Goal: Task Accomplishment & Management: Manage account settings

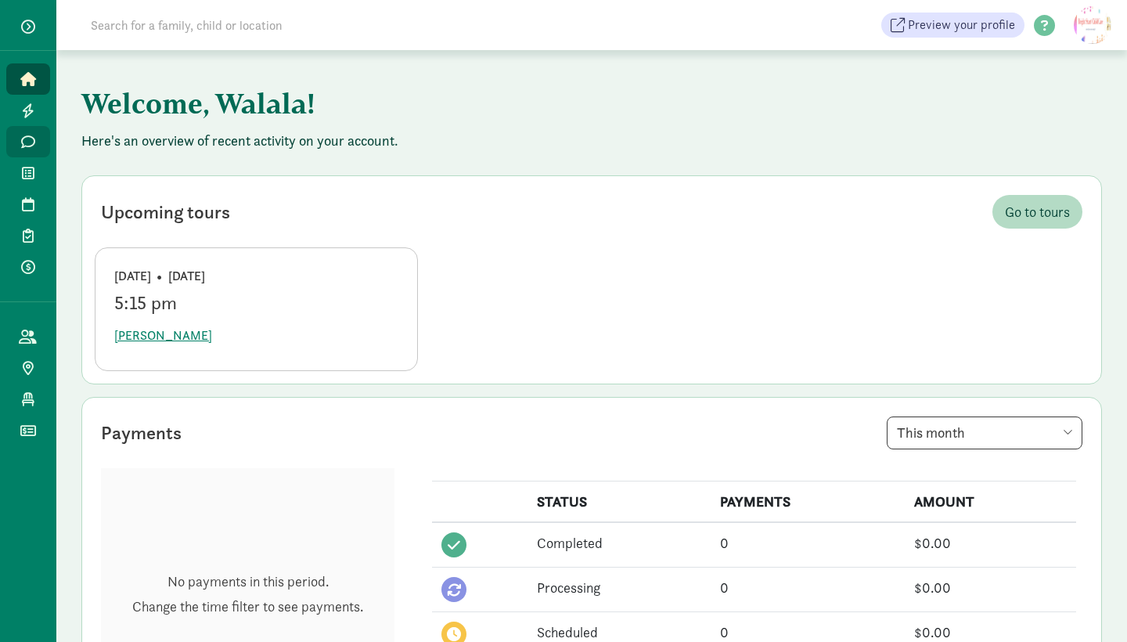
click at [38, 133] on span "Messages" at bounding box center [37, 141] width 1 height 19
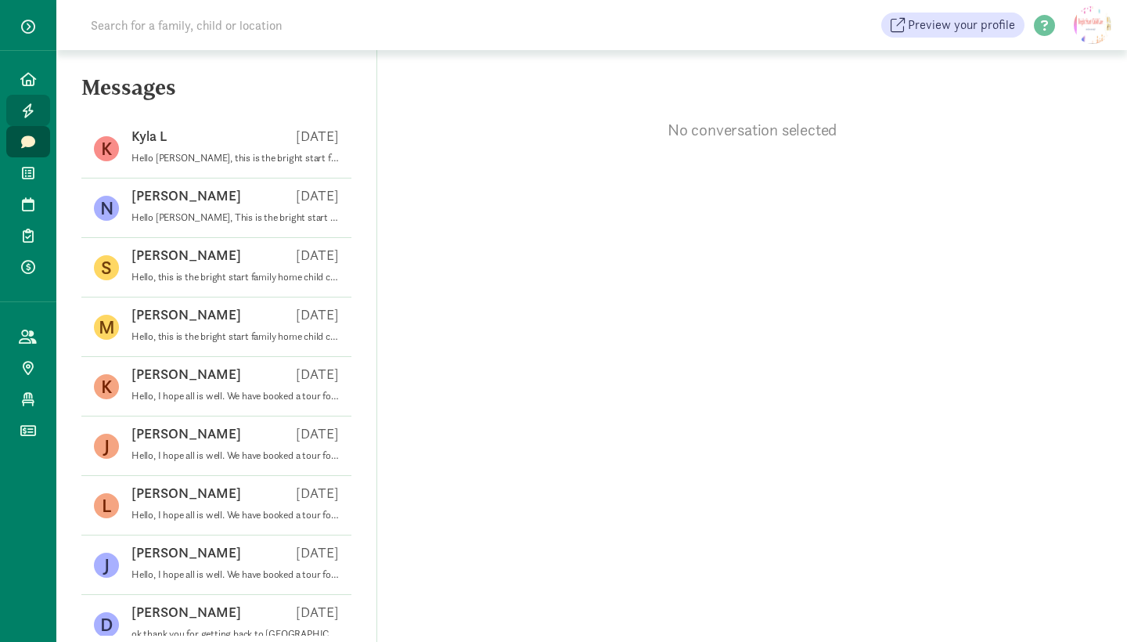
click at [23, 95] on link "Leads" at bounding box center [28, 110] width 44 height 31
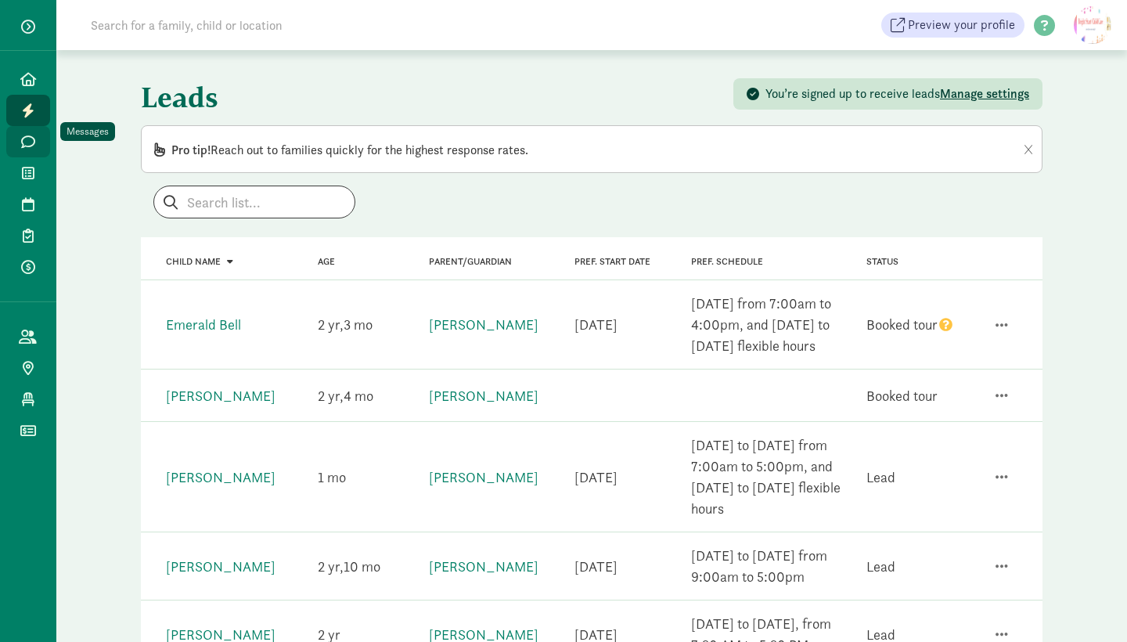
click at [23, 126] on link "Messages" at bounding box center [28, 141] width 44 height 31
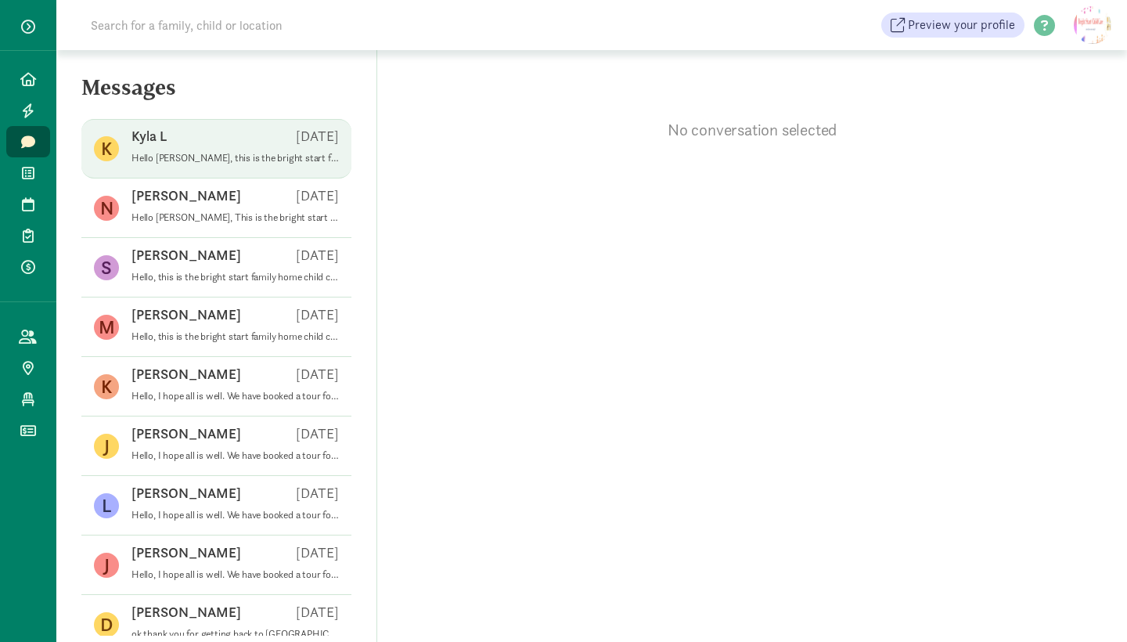
click at [200, 152] on p "Hello [PERSON_NAME], this is the bright start family home child care. We notice…" at bounding box center [235, 158] width 207 height 13
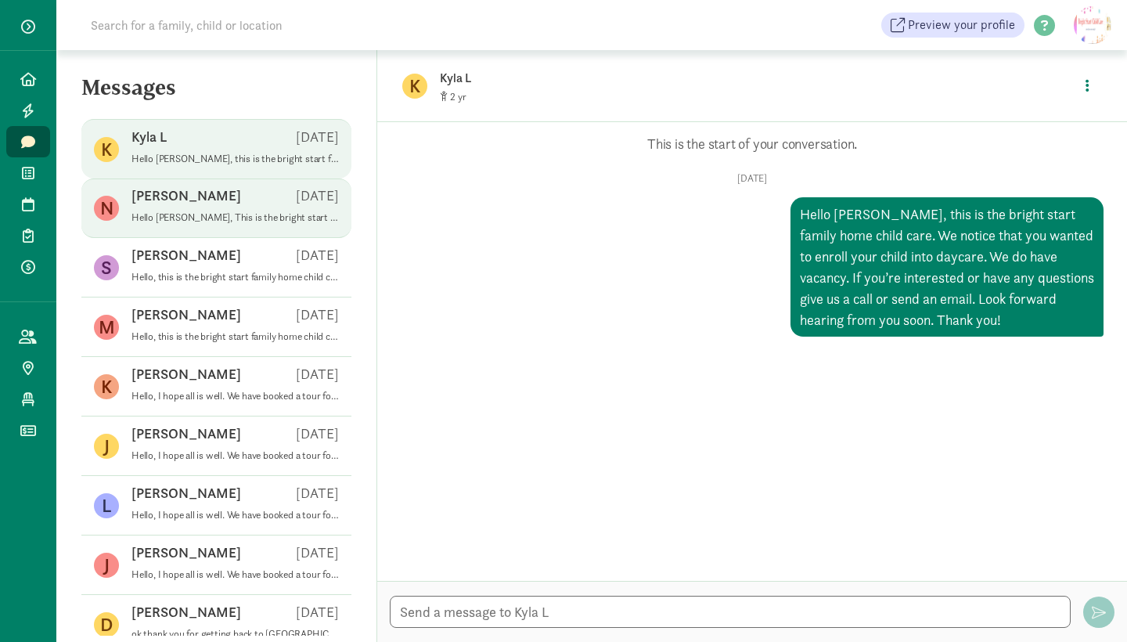
click at [194, 186] on div "[PERSON_NAME] [DATE]" at bounding box center [235, 198] width 207 height 25
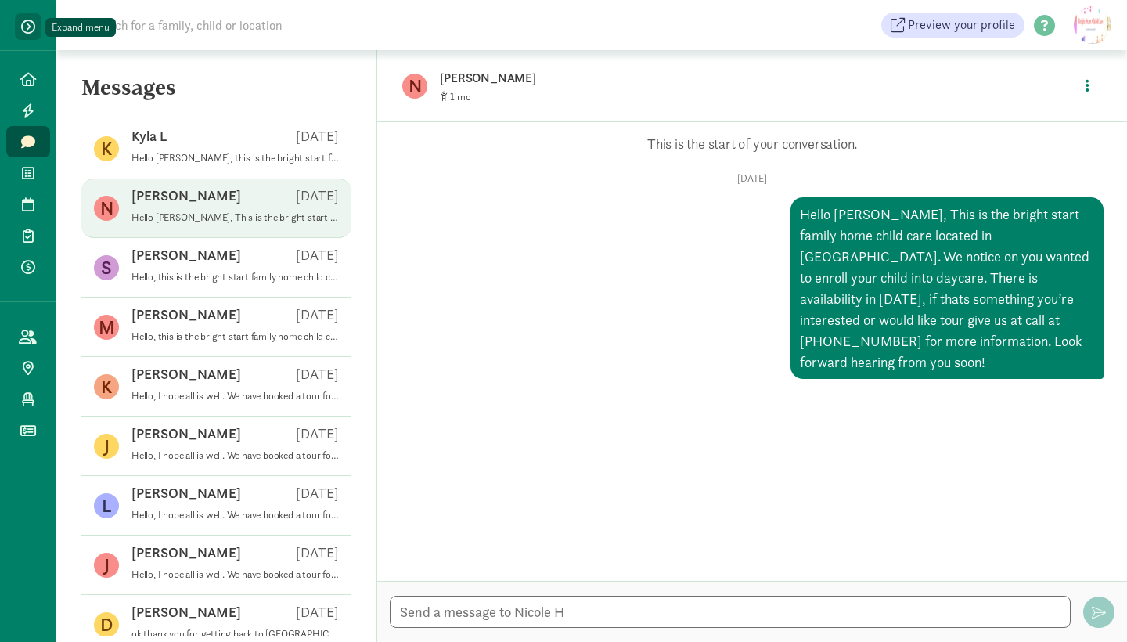
click at [27, 27] on span "button" at bounding box center [28, 27] width 14 height 14
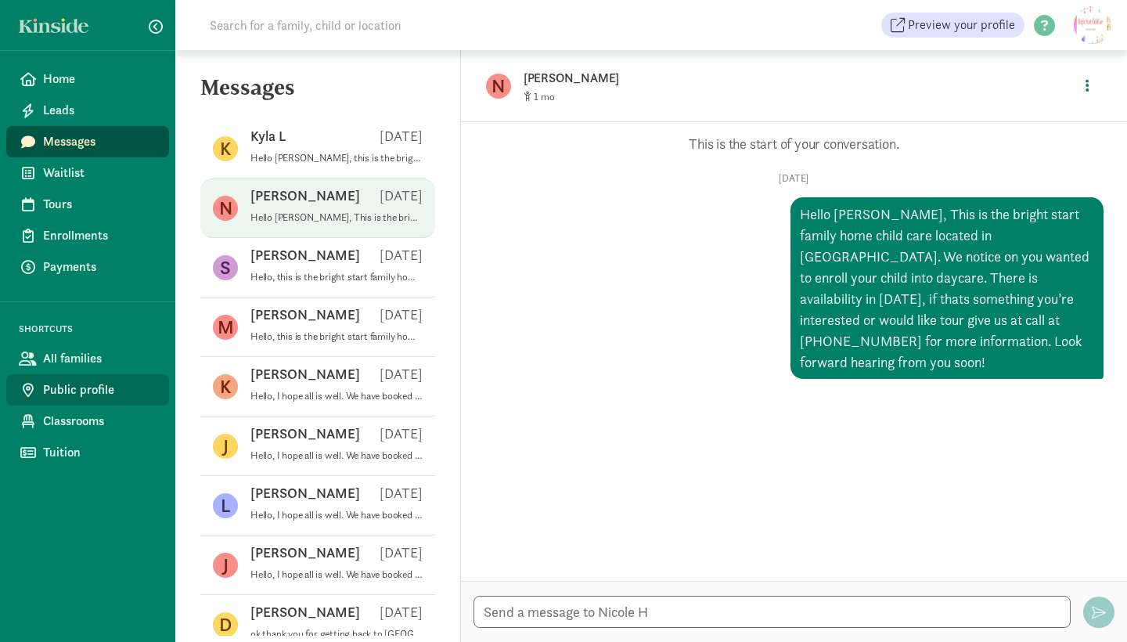
click at [121, 380] on span "Public profile" at bounding box center [100, 389] width 114 height 19
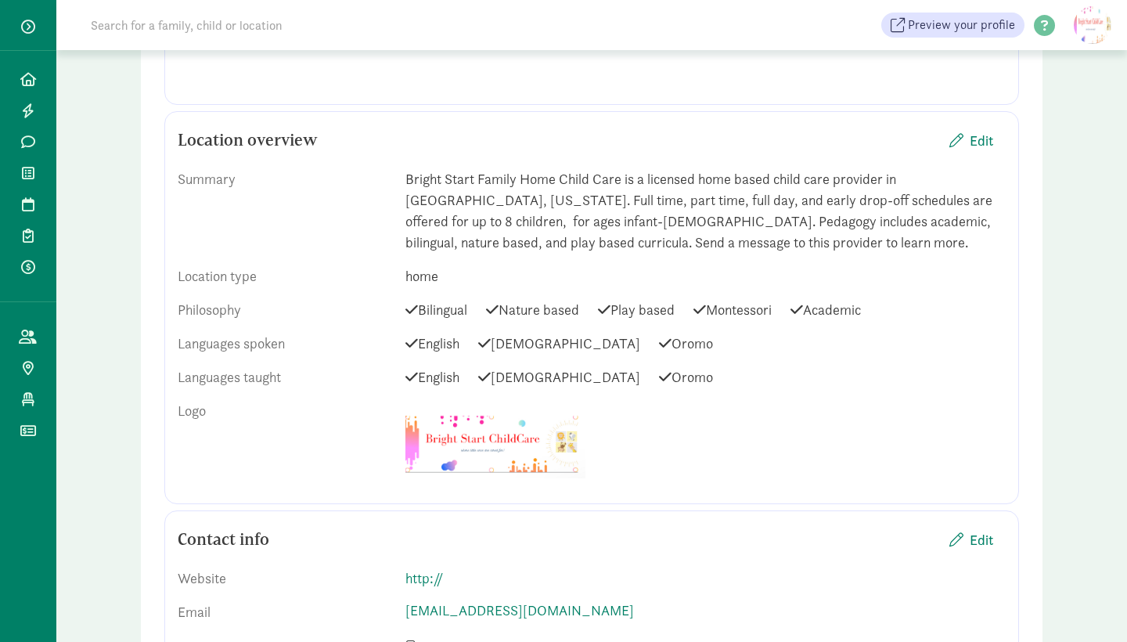
scroll to position [637, 0]
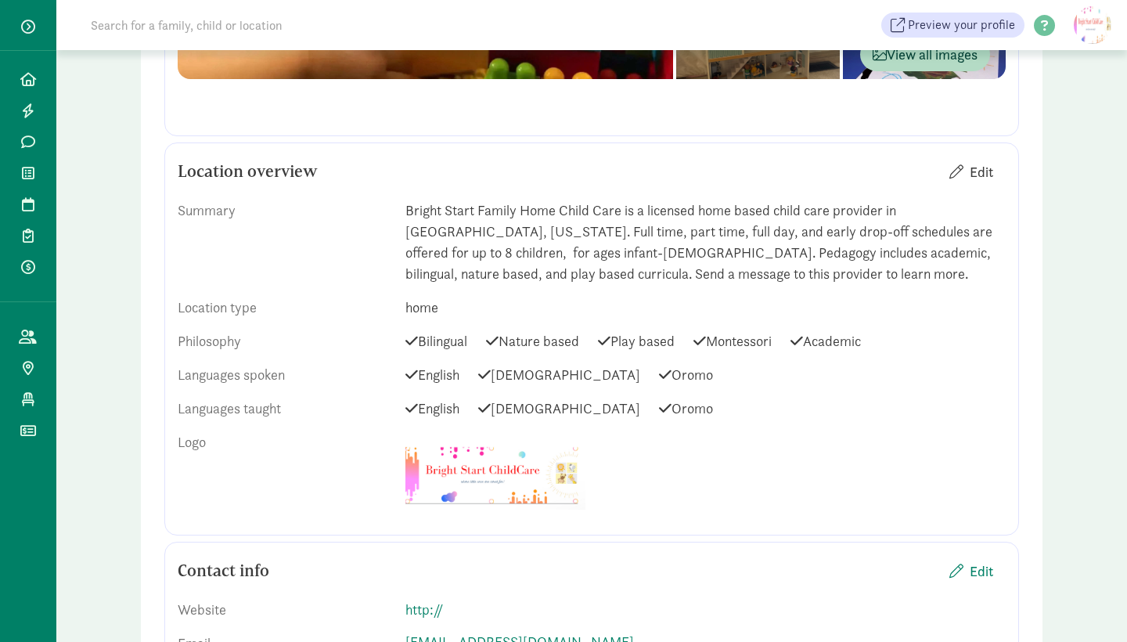
click at [972, 172] on span "Edit" at bounding box center [981, 171] width 23 height 21
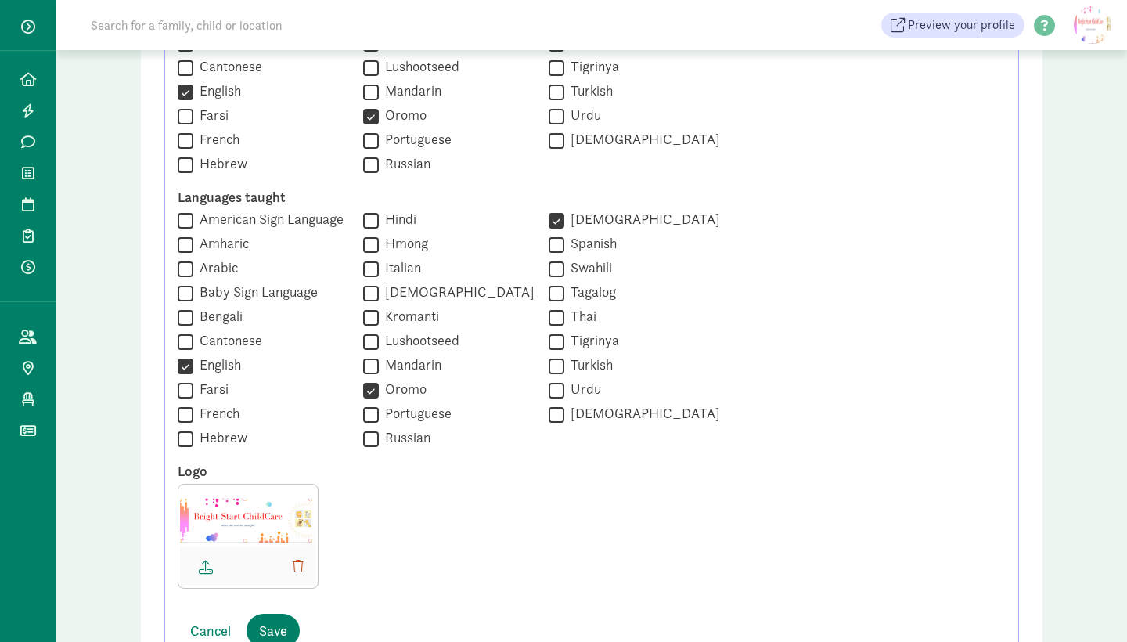
scroll to position [1270, 0]
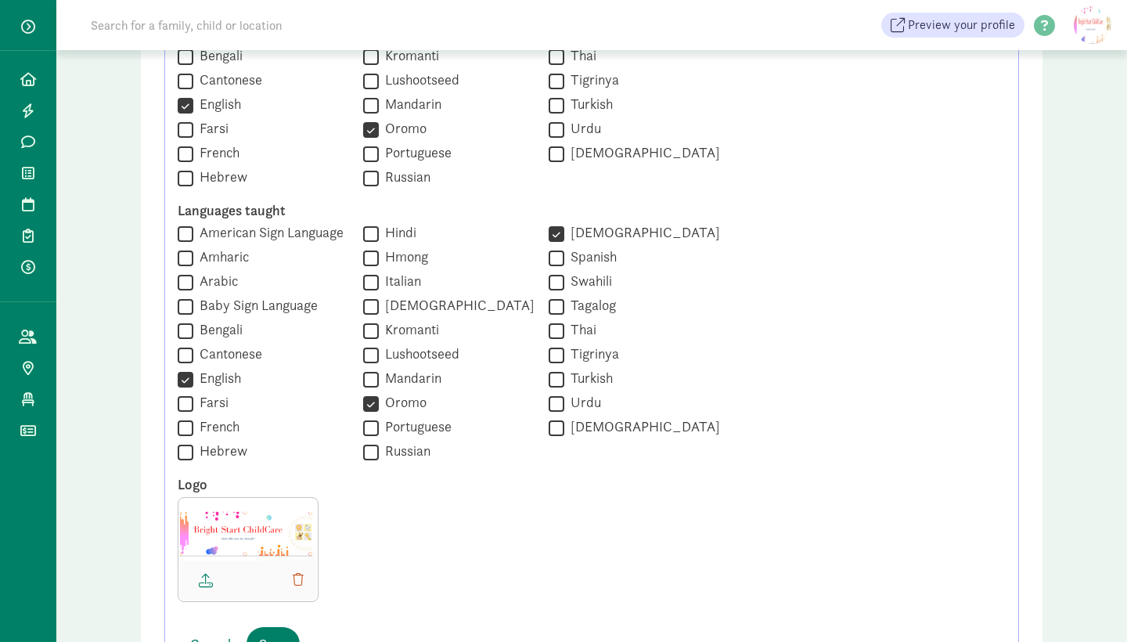
click at [372, 418] on div " American Sign Language  Amharic  Arabic  Baby Sign Language  Bengali  Ca…" at bounding box center [449, 343] width 542 height 240
click at [364, 408] on input "Oromo" at bounding box center [371, 403] width 16 height 21
checkbox input "false"
click at [550, 244] on input "[DEMOGRAPHIC_DATA]" at bounding box center [557, 233] width 16 height 21
checkbox input "false"
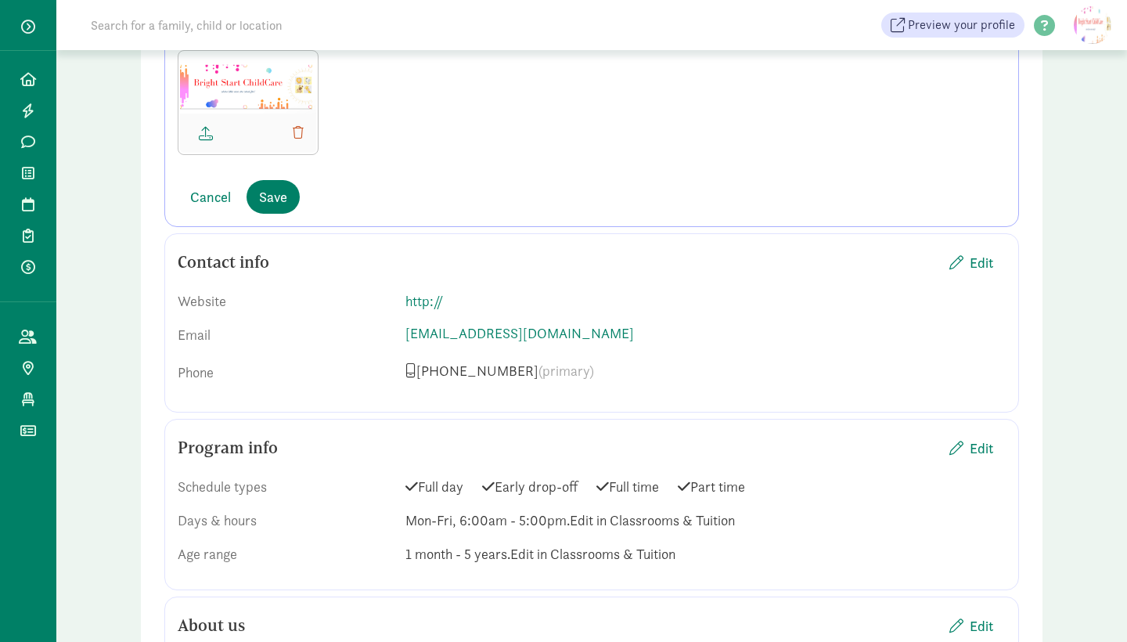
scroll to position [1712, 0]
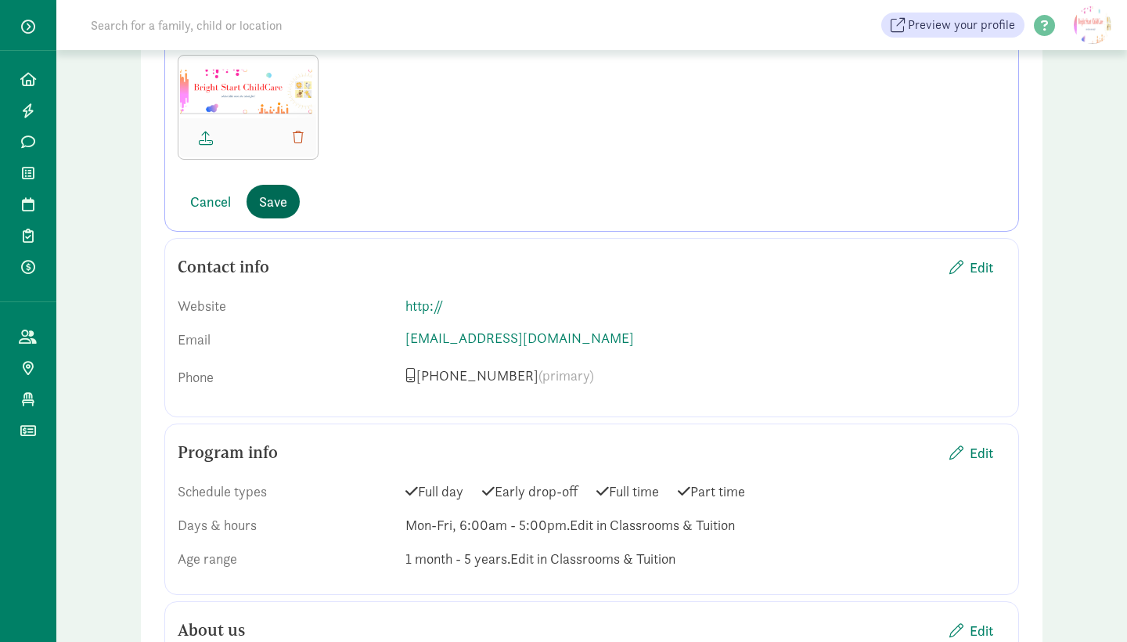
click at [264, 196] on span "Save" at bounding box center [273, 201] width 28 height 21
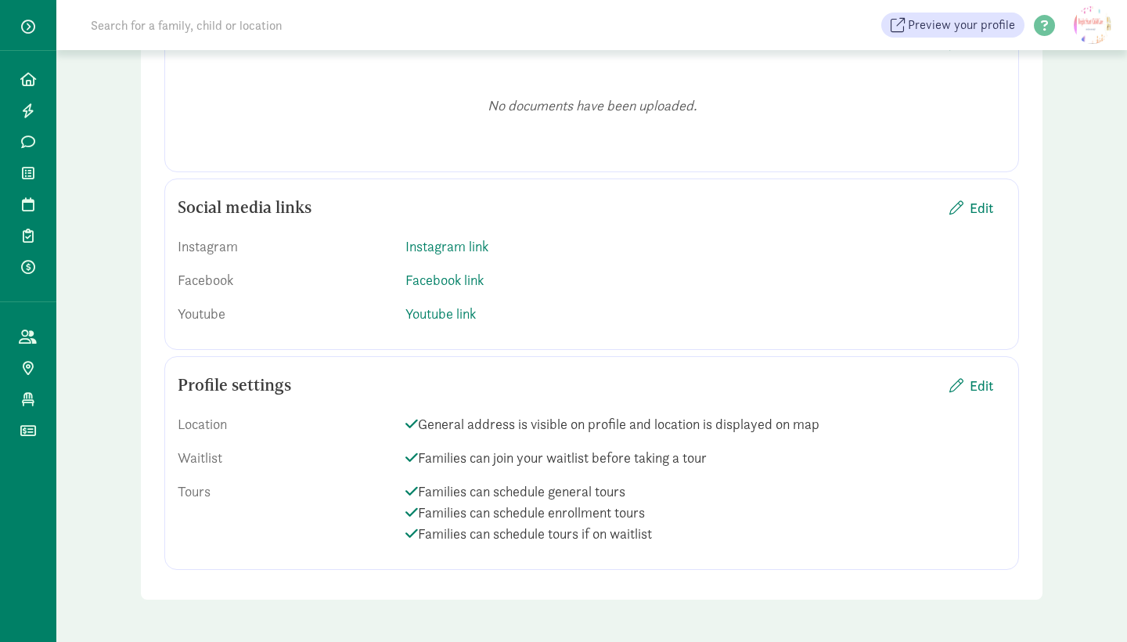
scroll to position [2090, 0]
